Goal: Task Accomplishment & Management: Manage account settings

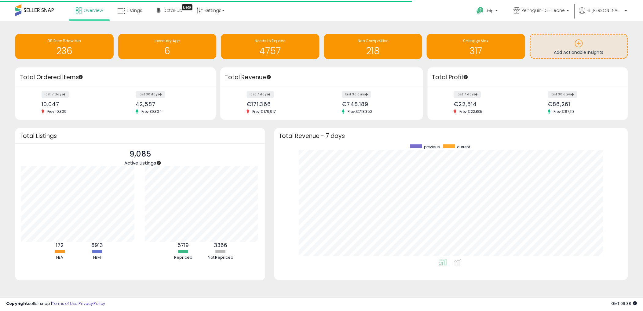
scroll to position [305223, 304997]
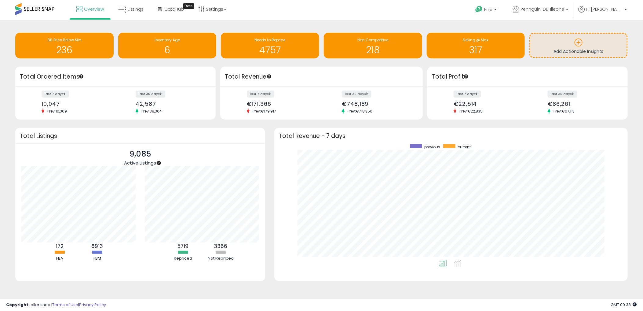
click at [362, 15] on div "Overview Listings Beta" at bounding box center [207, 13] width 425 height 26
click at [128, 10] on span "Listings" at bounding box center [136, 9] width 16 height 6
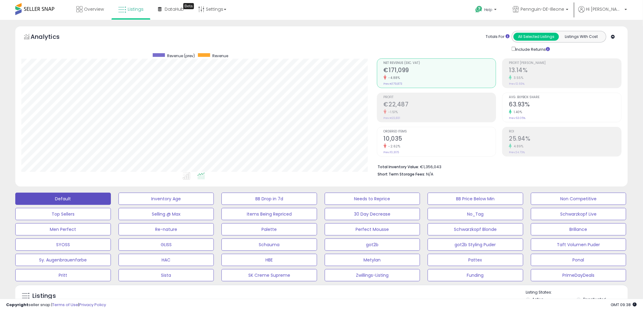
scroll to position [125, 355]
drag, startPoint x: 266, startPoint y: 28, endPoint x: 272, endPoint y: 26, distance: 7.0
click at [268, 28] on div "Analytics Totals For All Selected Listings Listings With Cost Include Returns" at bounding box center [321, 106] width 612 height 160
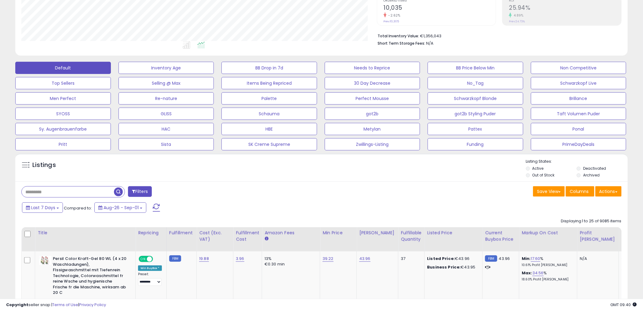
scroll to position [136, 0]
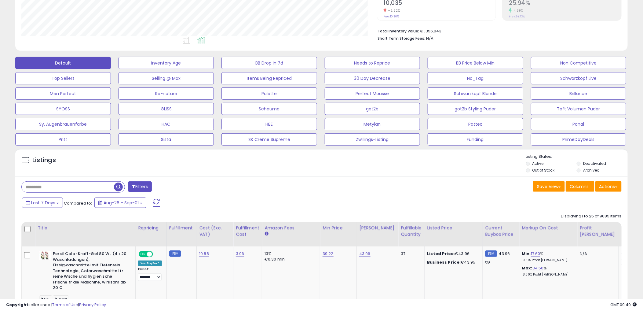
click at [78, 187] on input "text" at bounding box center [68, 186] width 92 height 11
paste input "**********"
type input "**********"
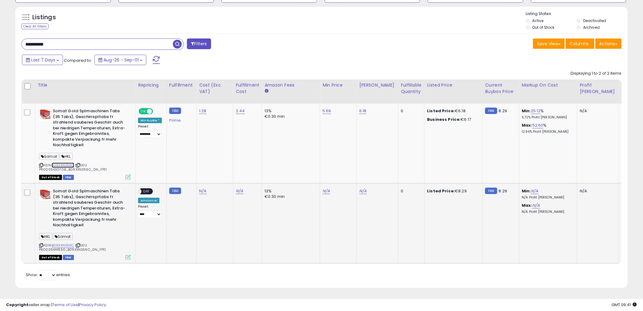
scroll to position [283, 0]
click at [60, 242] on link "B09XXN356C" at bounding box center [63, 244] width 23 height 5
